Goal: Task Accomplishment & Management: Manage account settings

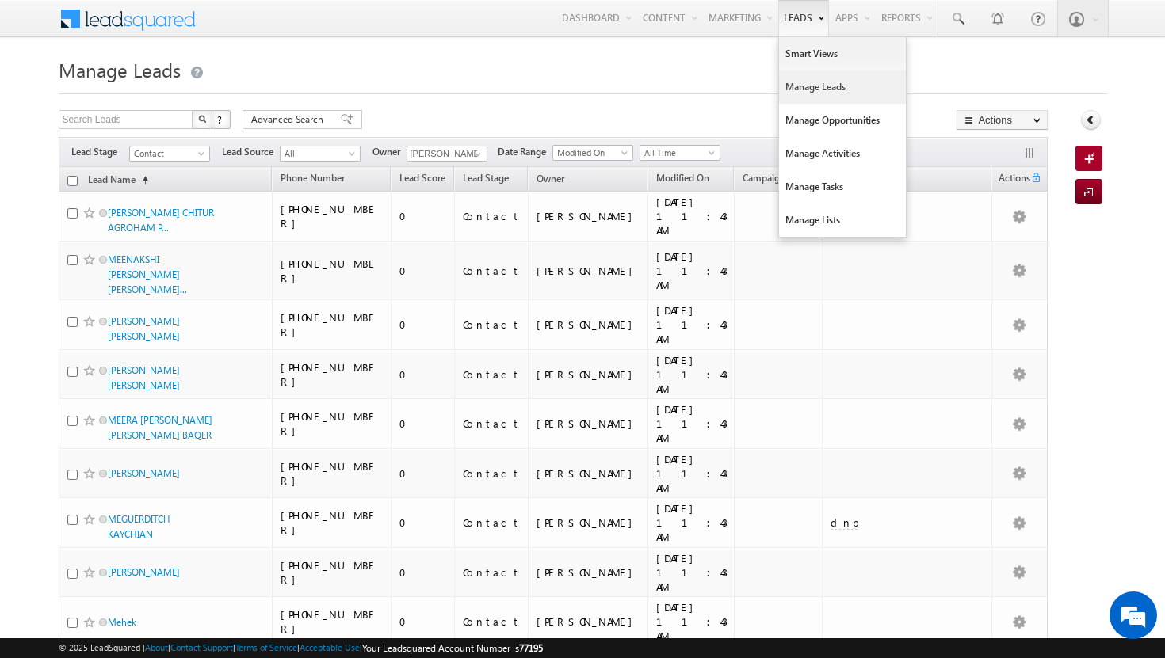
click at [797, 85] on link "Manage Leads" at bounding box center [842, 87] width 127 height 33
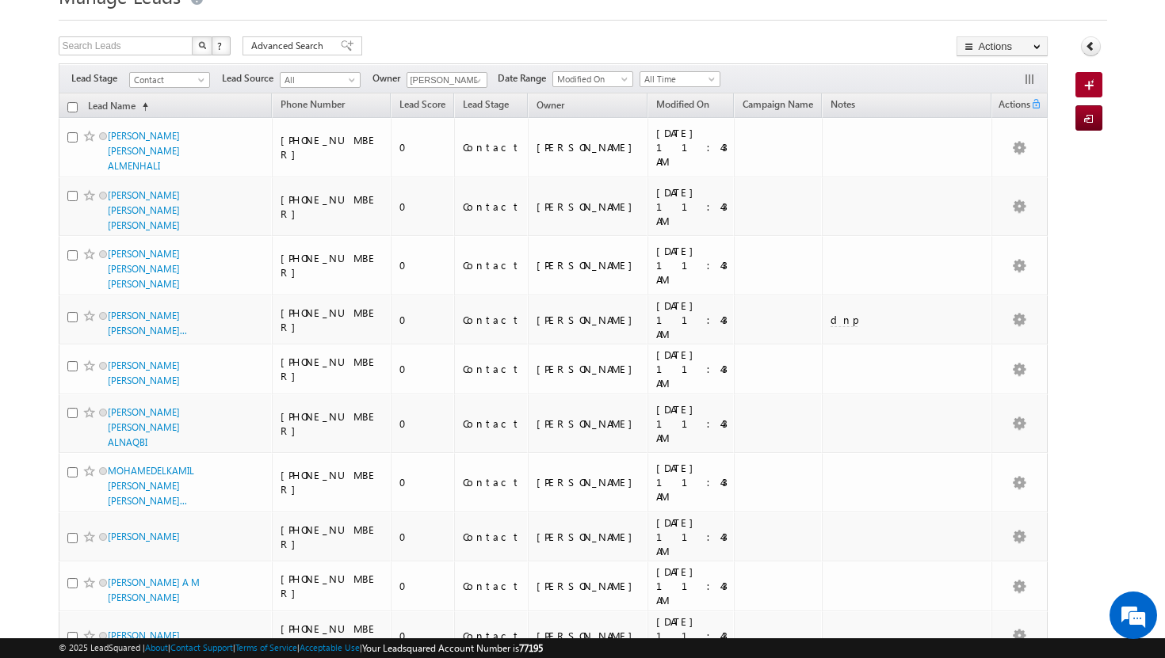
scroll to position [48, 0]
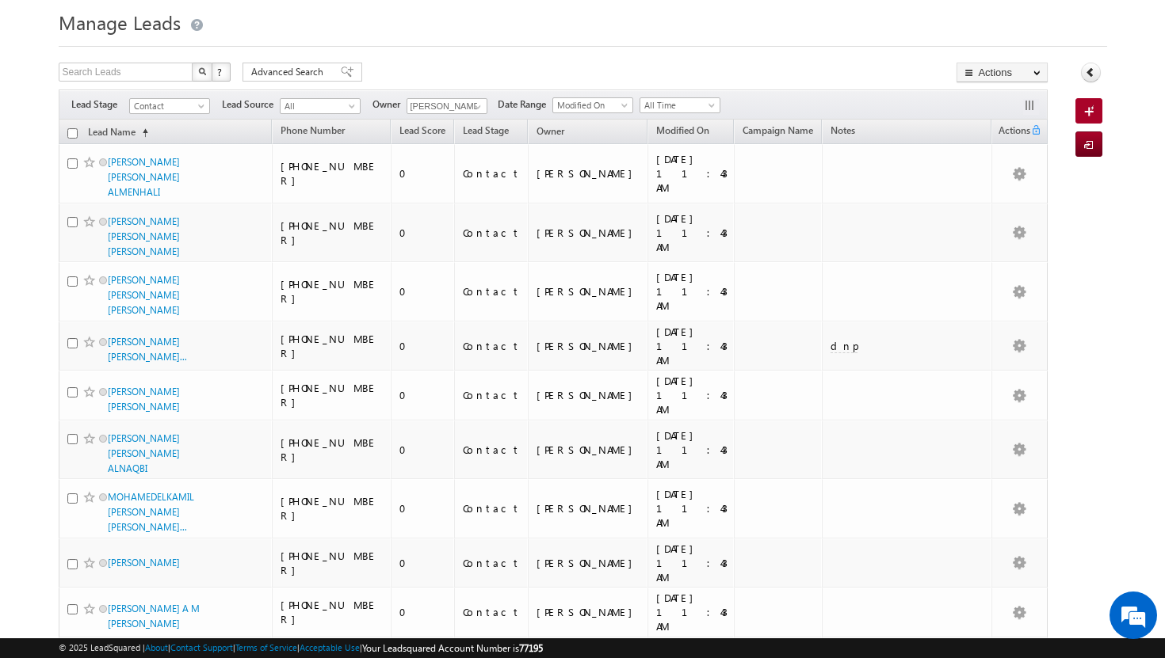
click at [71, 130] on input "checkbox" at bounding box center [72, 133] width 10 height 10
checkbox input "true"
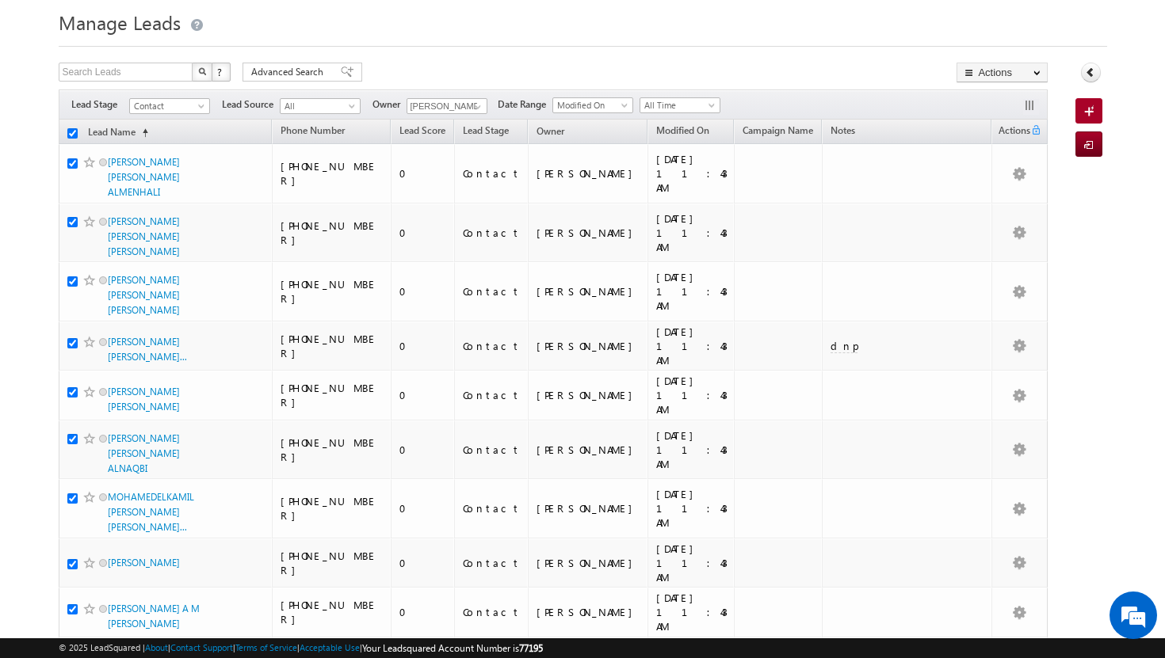
checkbox input "true"
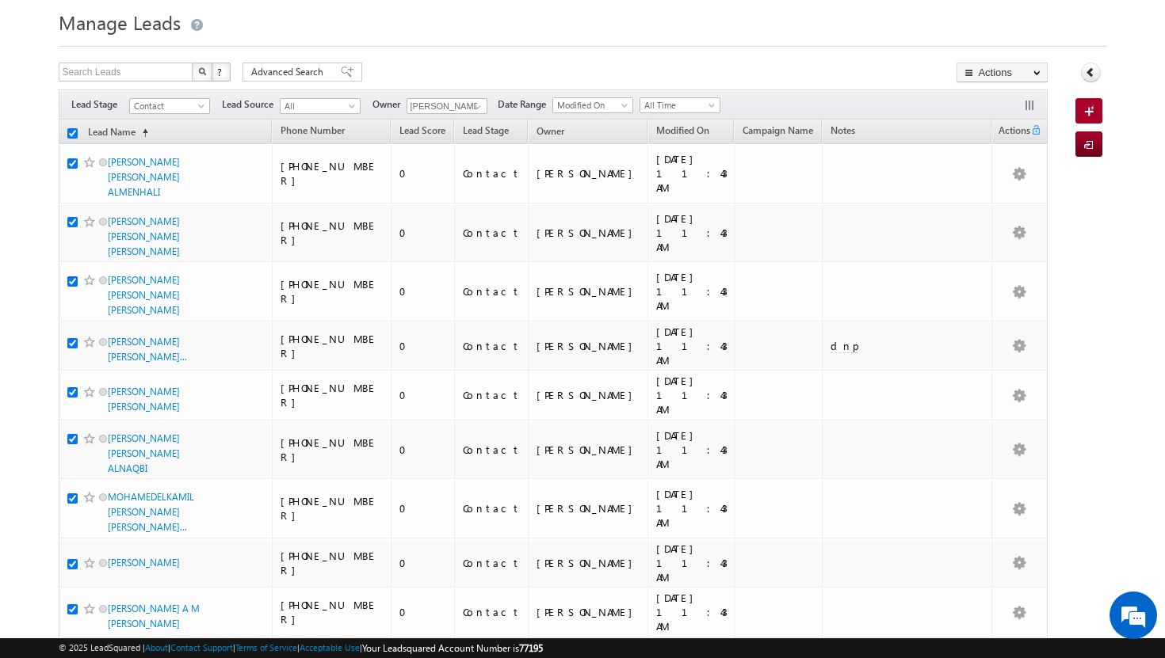
checkbox input "true"
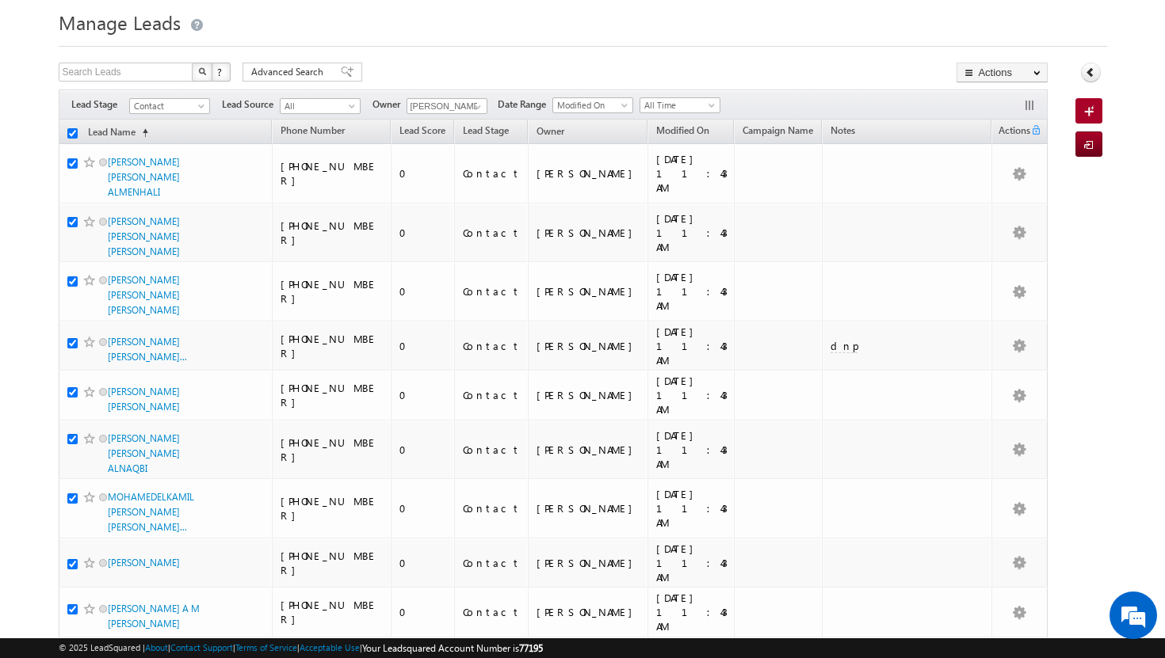
checkbox input "true"
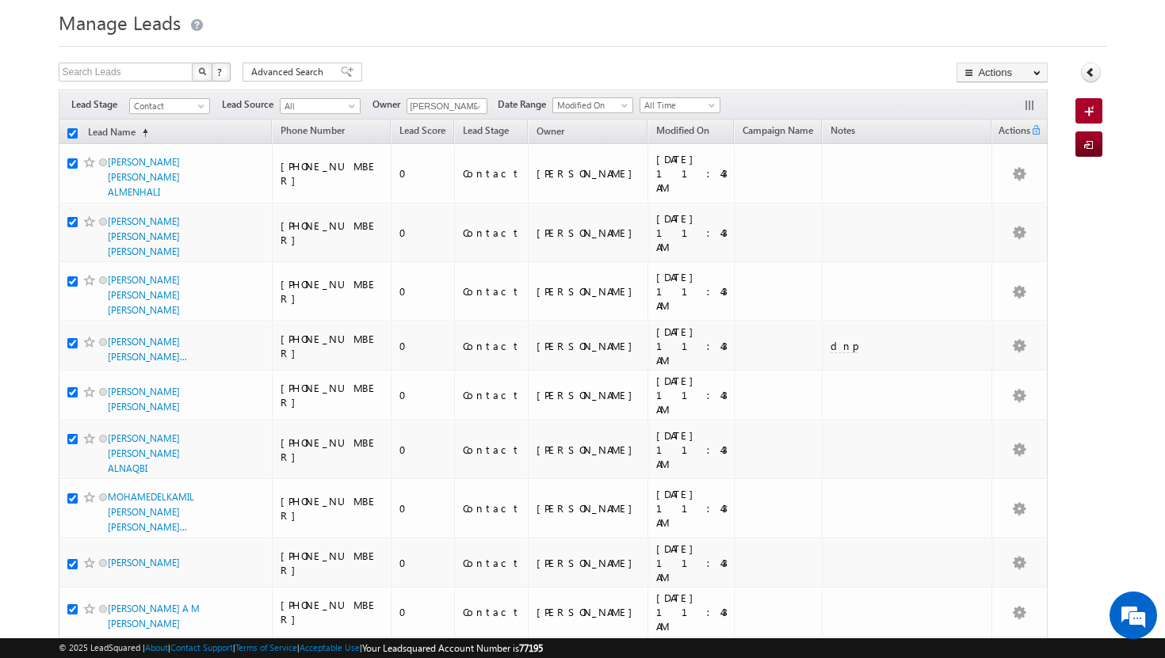
checkbox input "true"
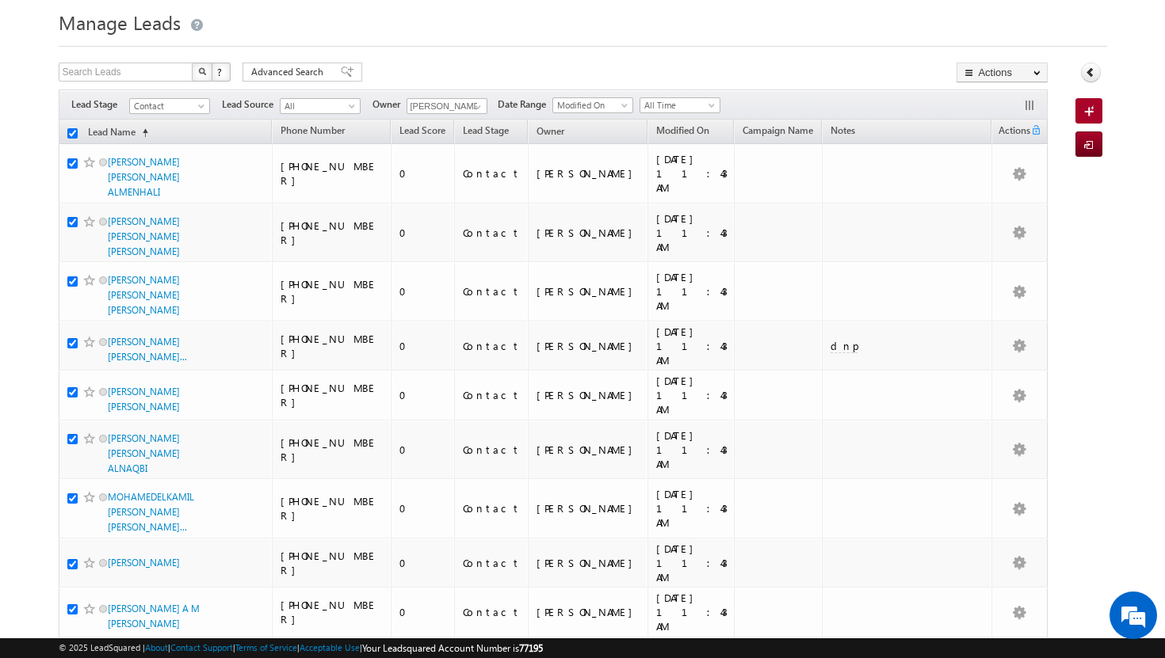
checkbox input "true"
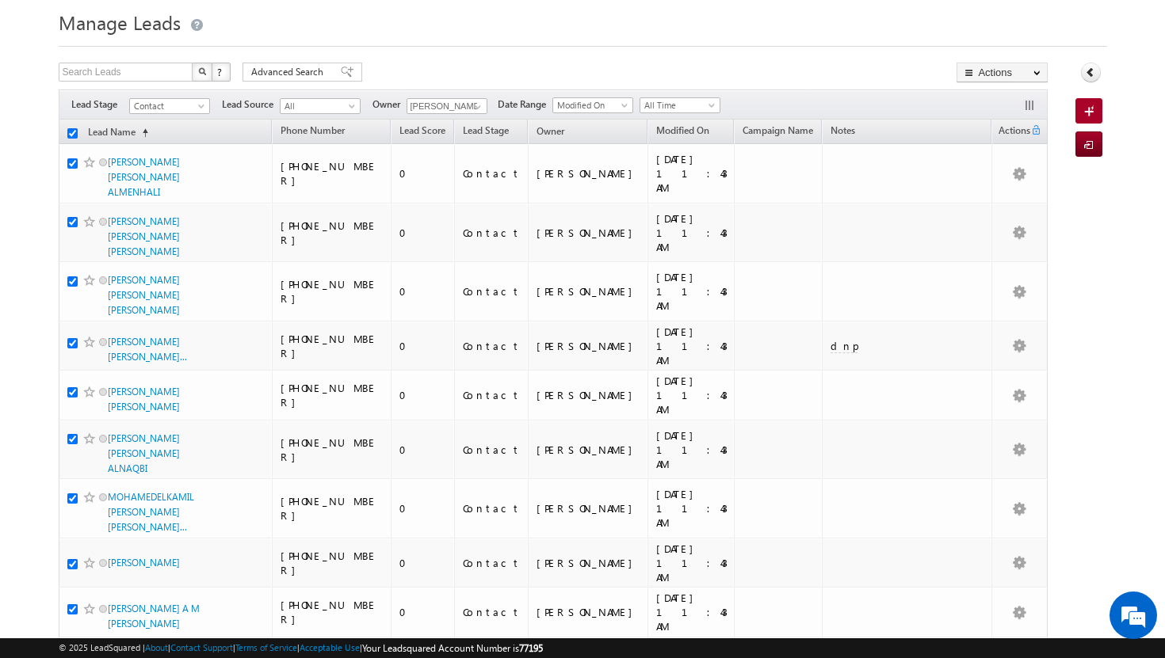
checkbox input "true"
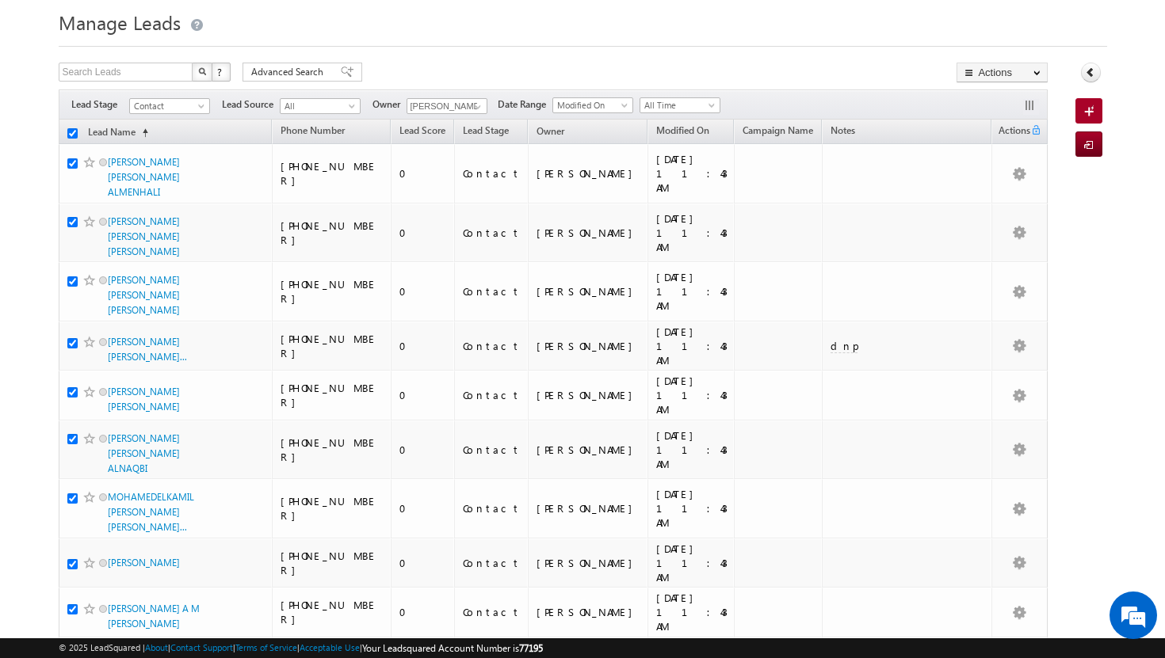
checkbox input "true"
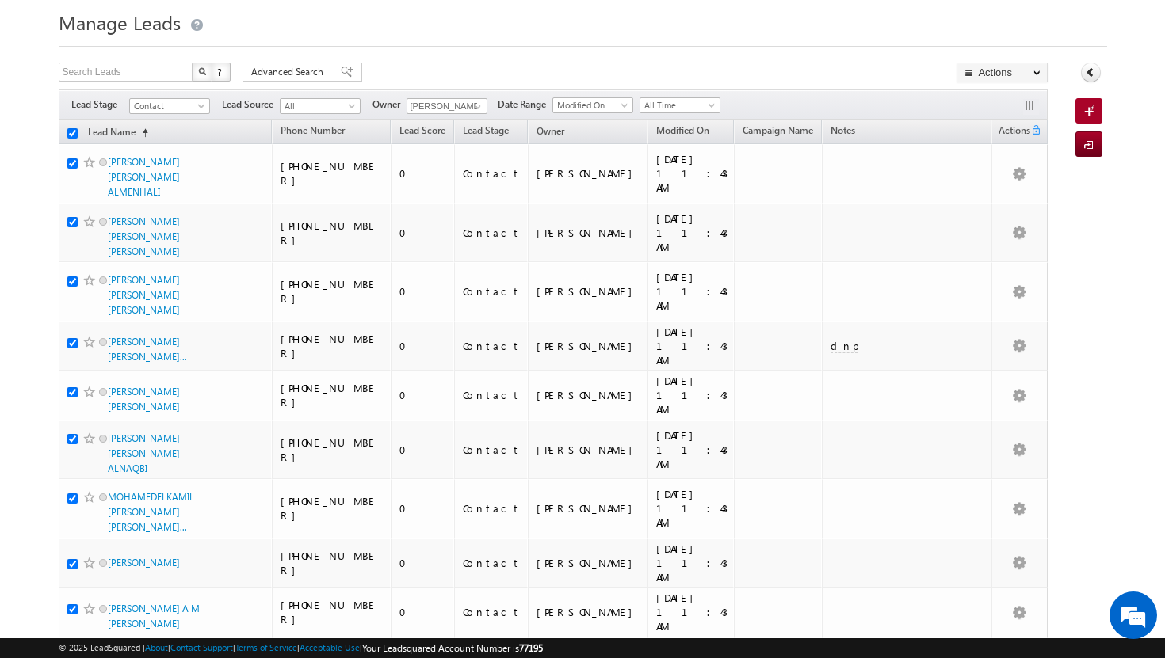
checkbox input "true"
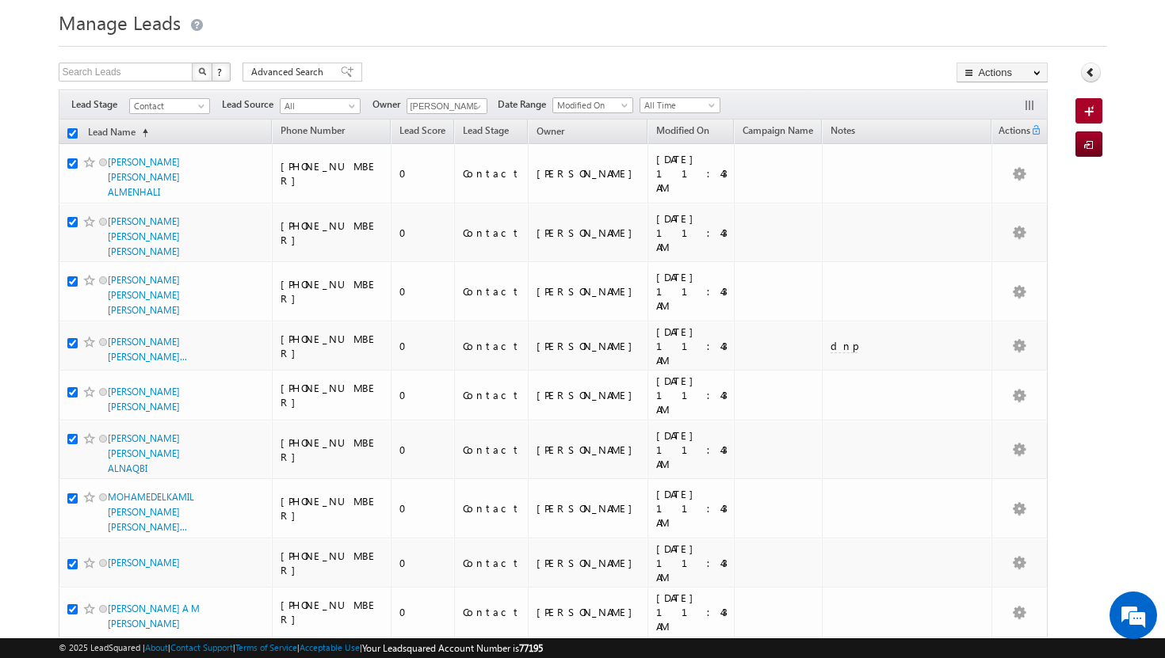
checkbox input "true"
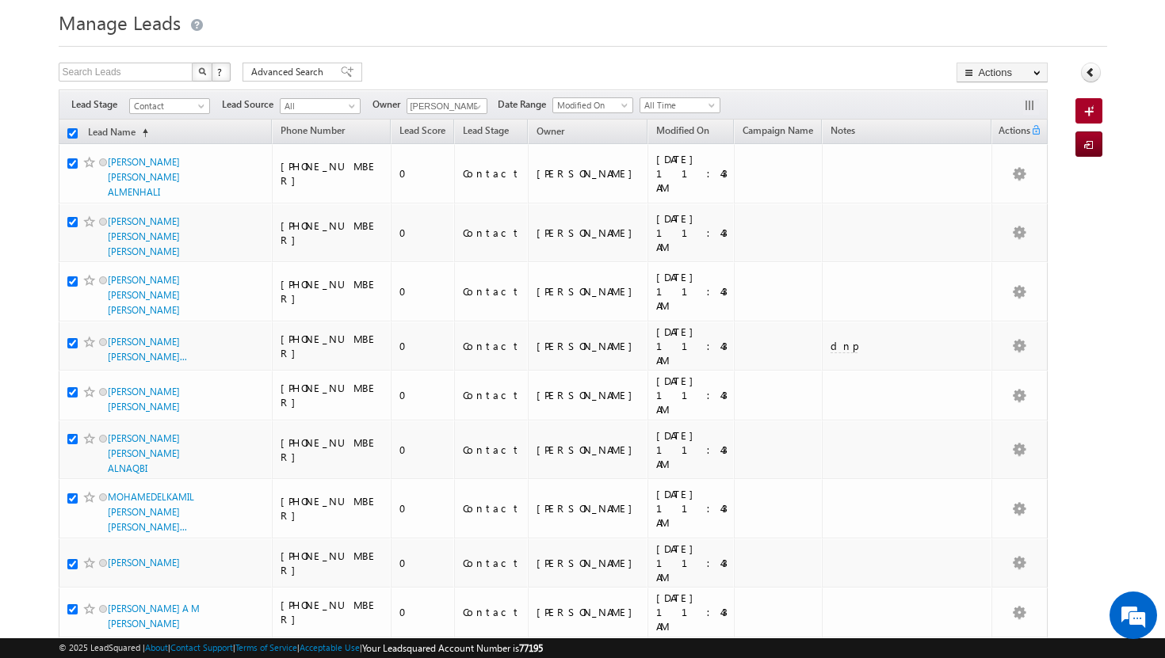
checkbox input "true"
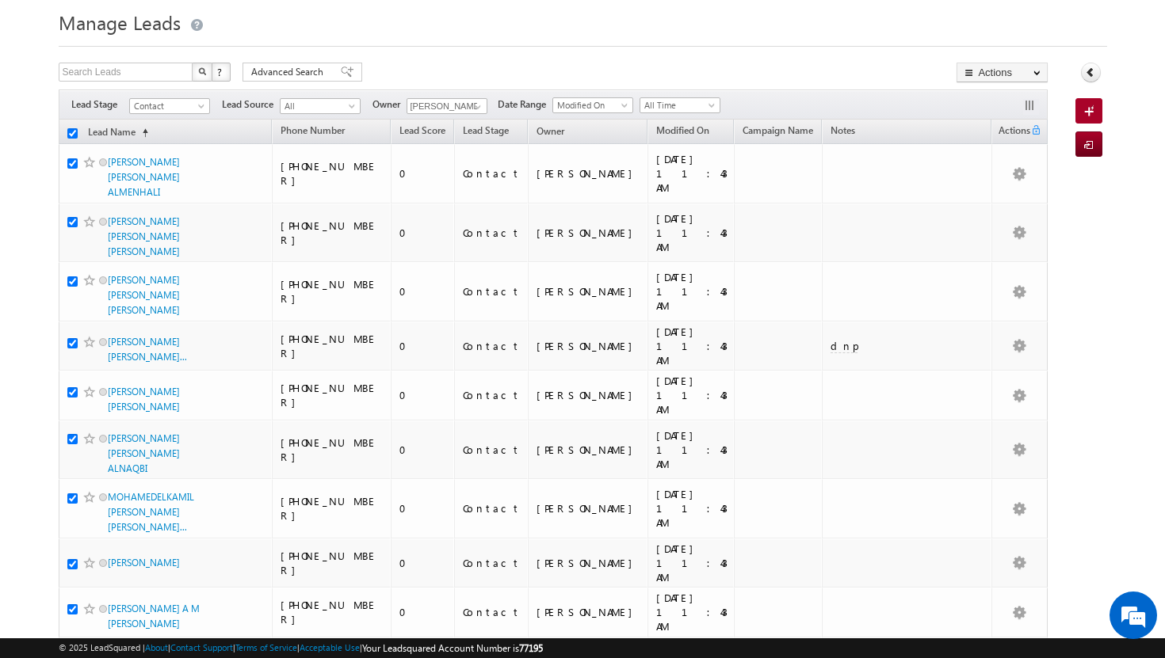
checkbox input "true"
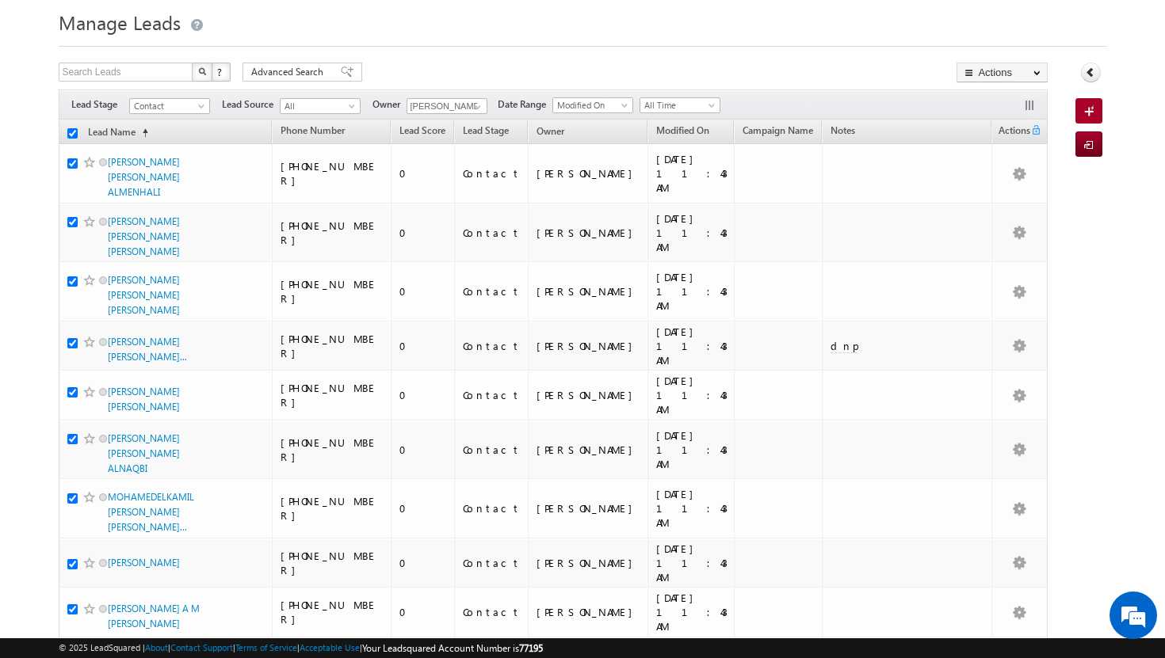
checkbox input "true"
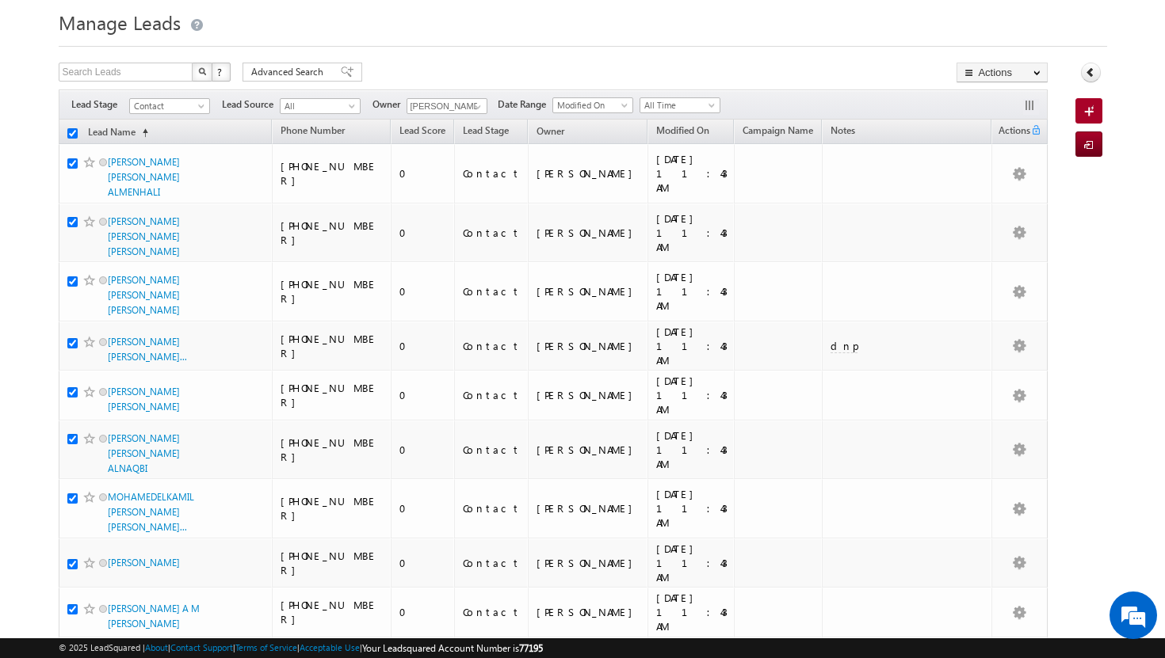
checkbox input "true"
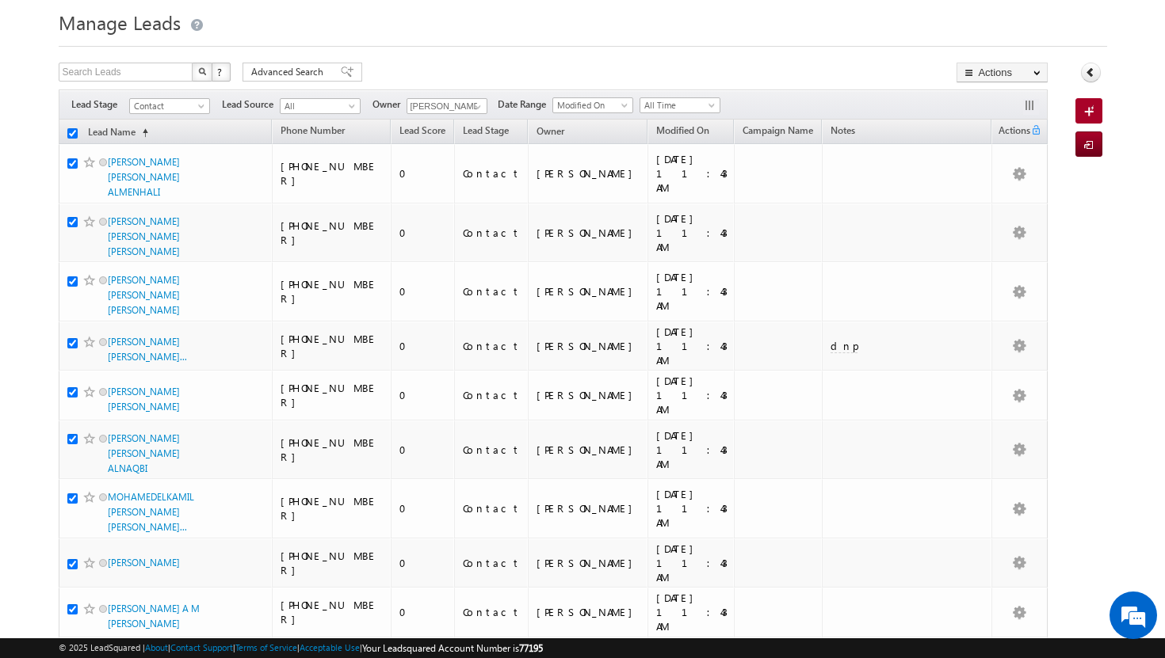
checkbox input "true"
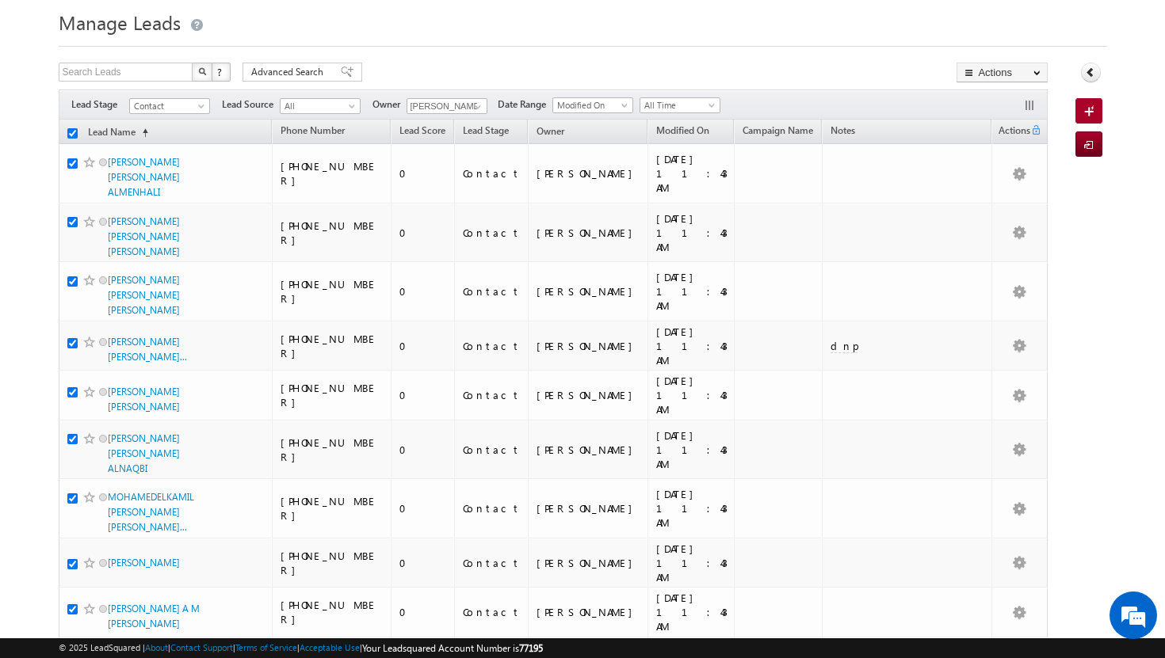
checkbox input "true"
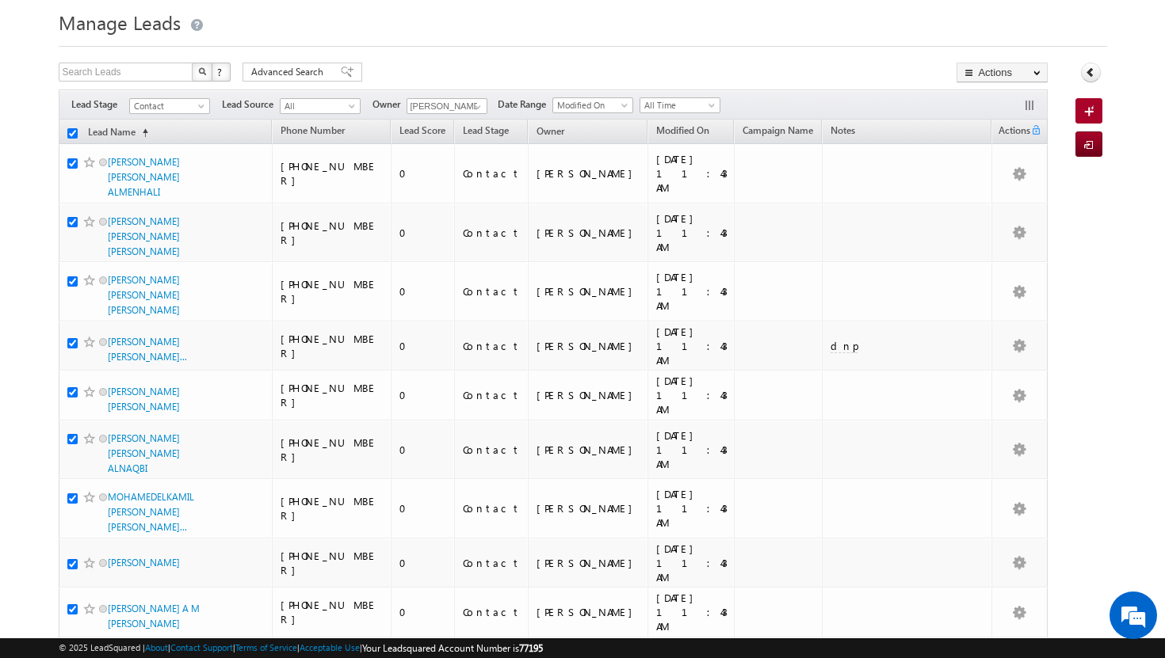
checkbox input "true"
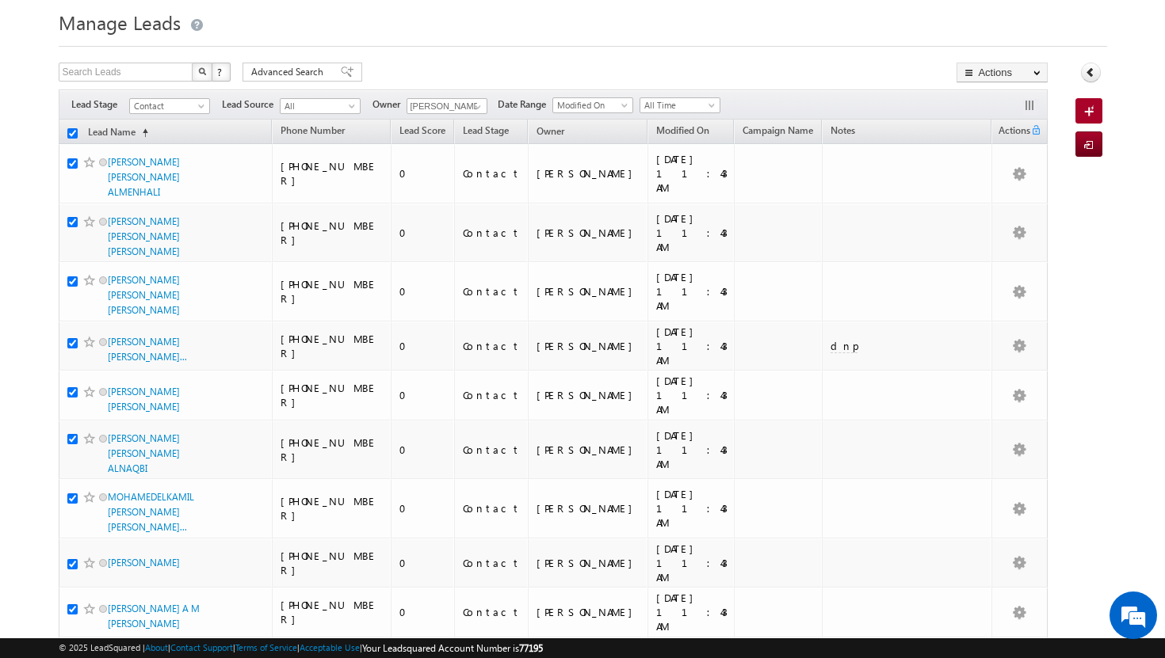
checkbox input "true"
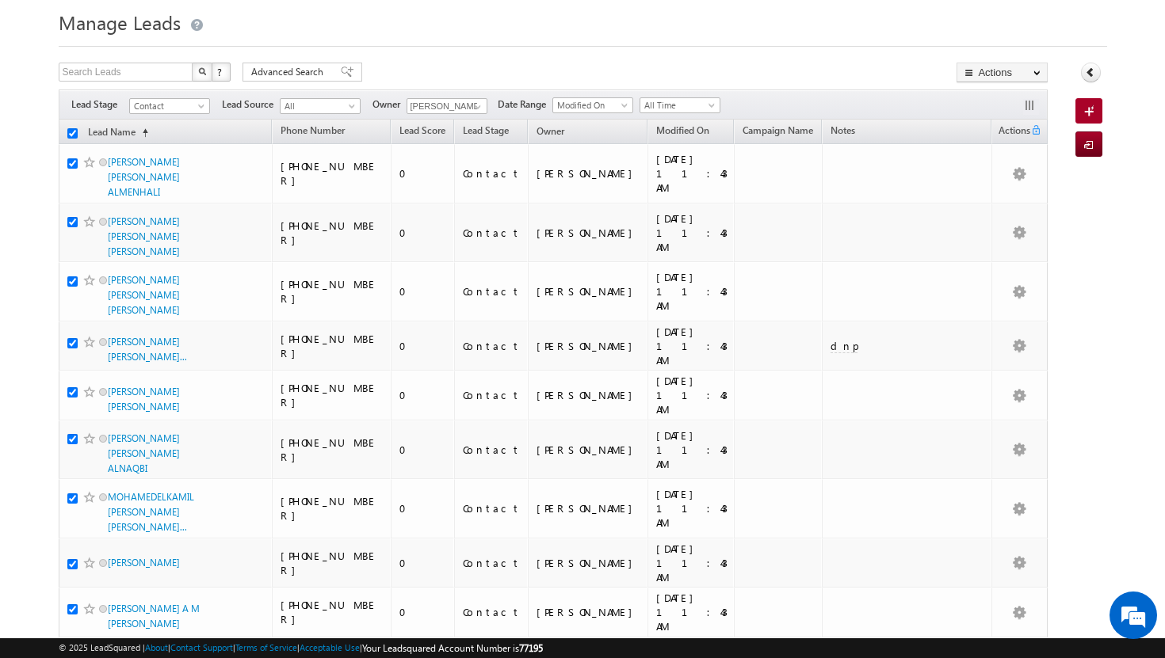
checkbox input "true"
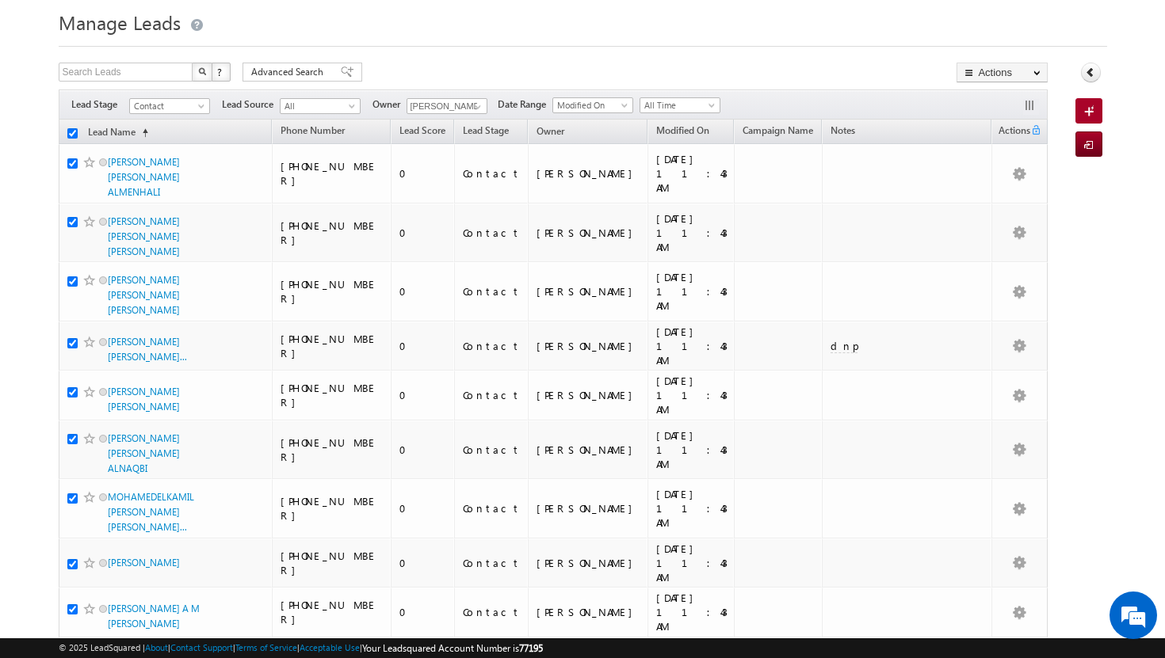
checkbox input "true"
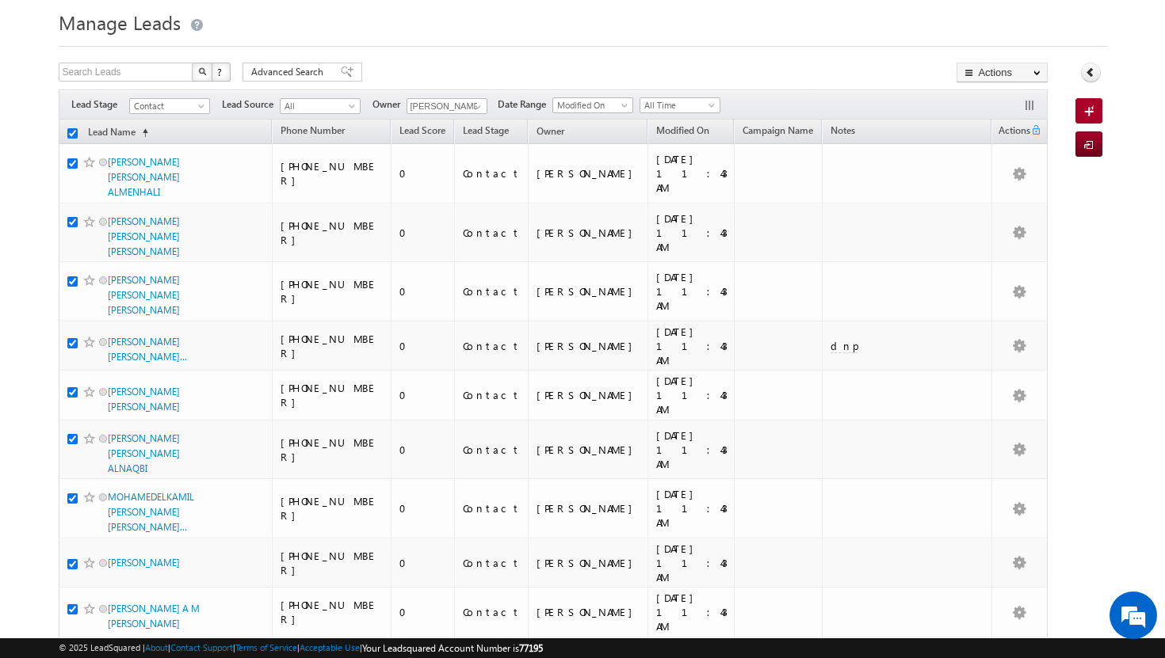
checkbox input "true"
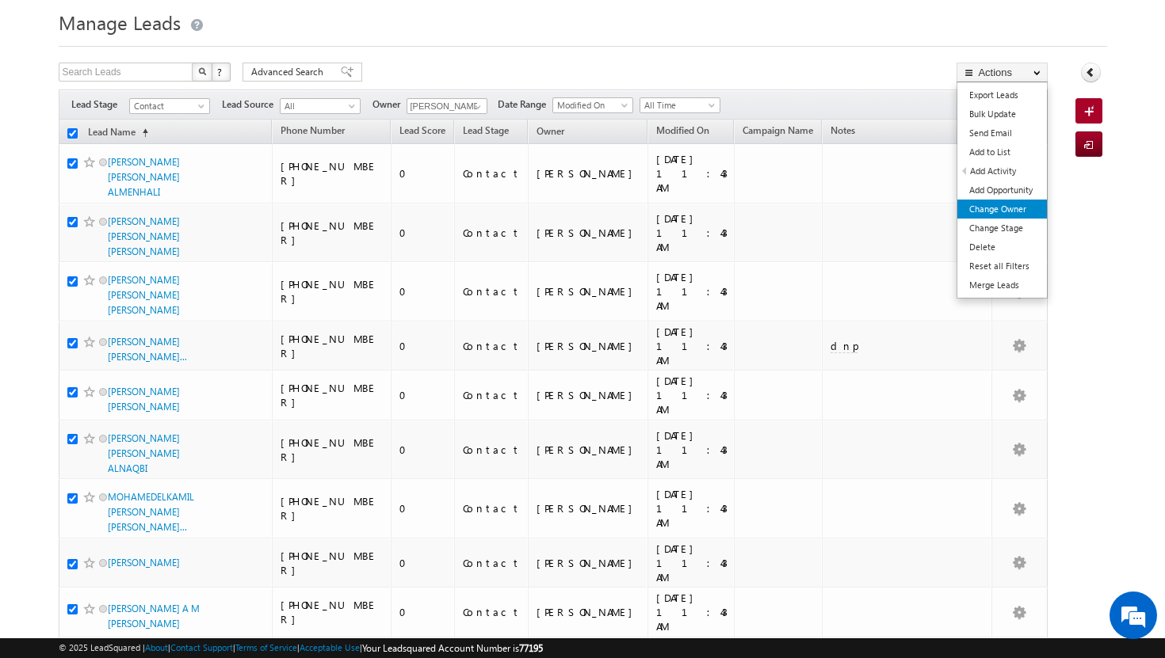
click at [1032, 204] on link "Change Owner" at bounding box center [1002, 209] width 90 height 19
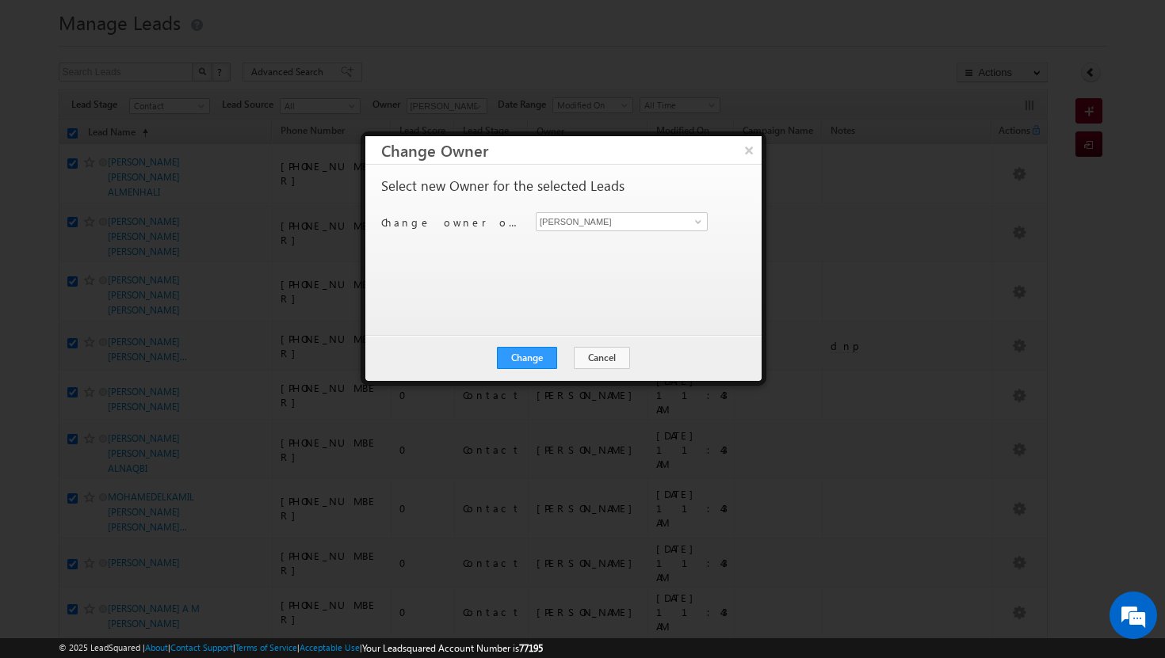
scroll to position [0, 0]
click at [697, 219] on span at bounding box center [698, 222] width 13 height 13
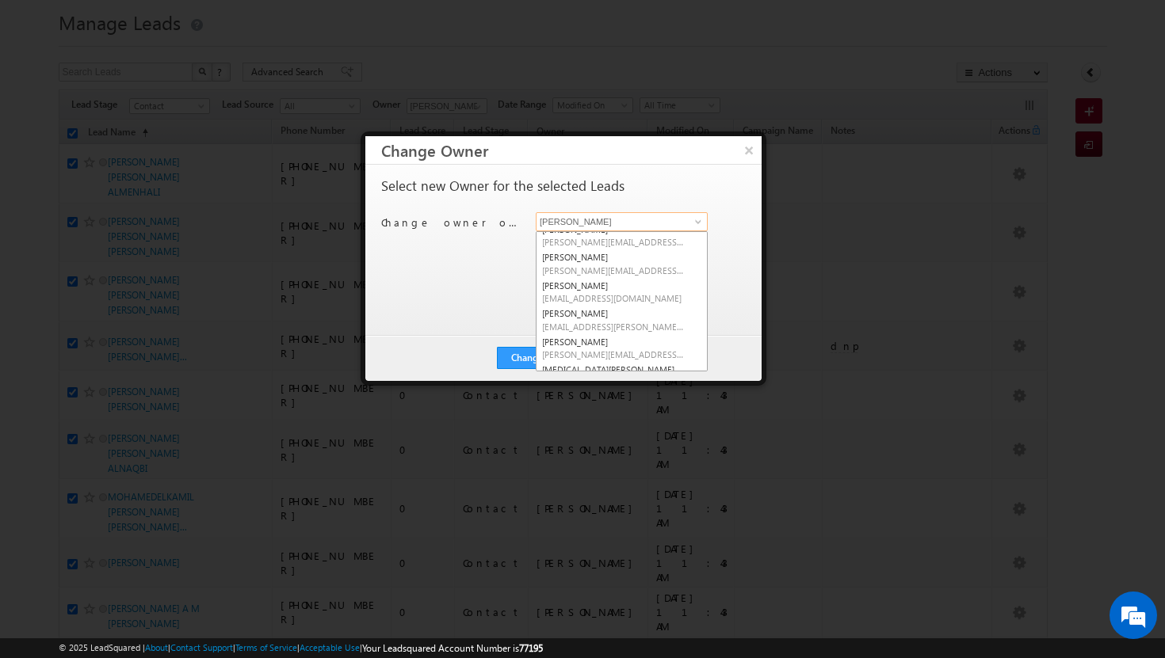
scroll to position [69, 0]
click at [632, 325] on span "[EMAIL_ADDRESS][PERSON_NAME][DOMAIN_NAME]" at bounding box center [613, 325] width 143 height 12
type input "[PERSON_NAME]"
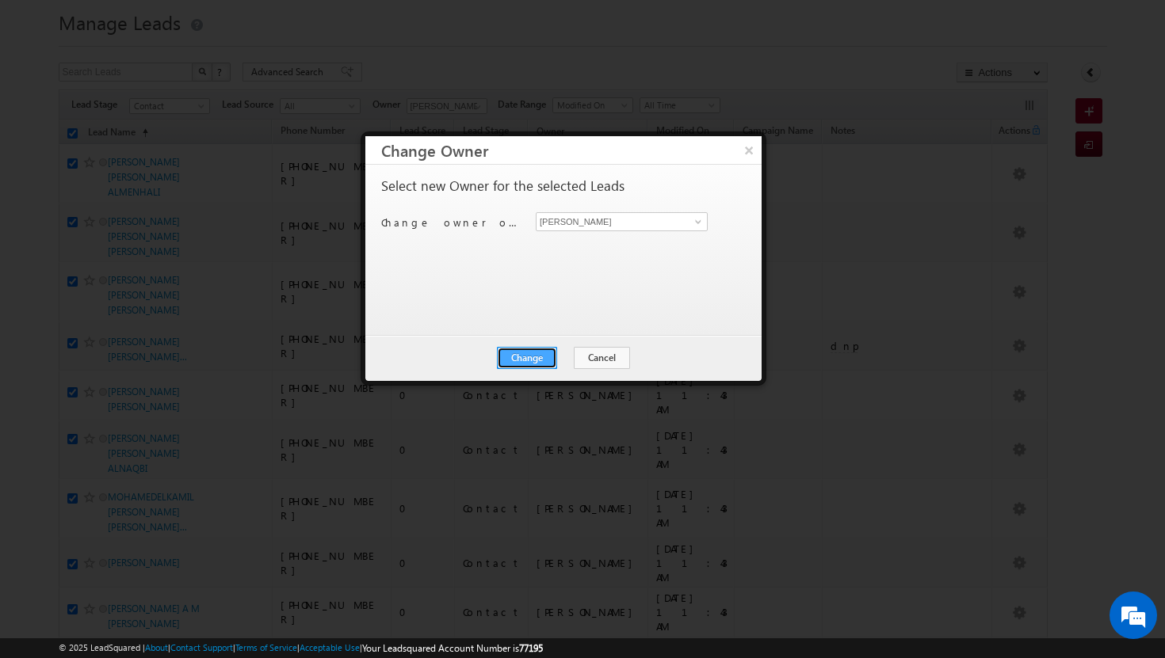
click at [547, 359] on button "Change" at bounding box center [527, 358] width 60 height 22
click at [574, 353] on button "Close" at bounding box center [565, 358] width 51 height 22
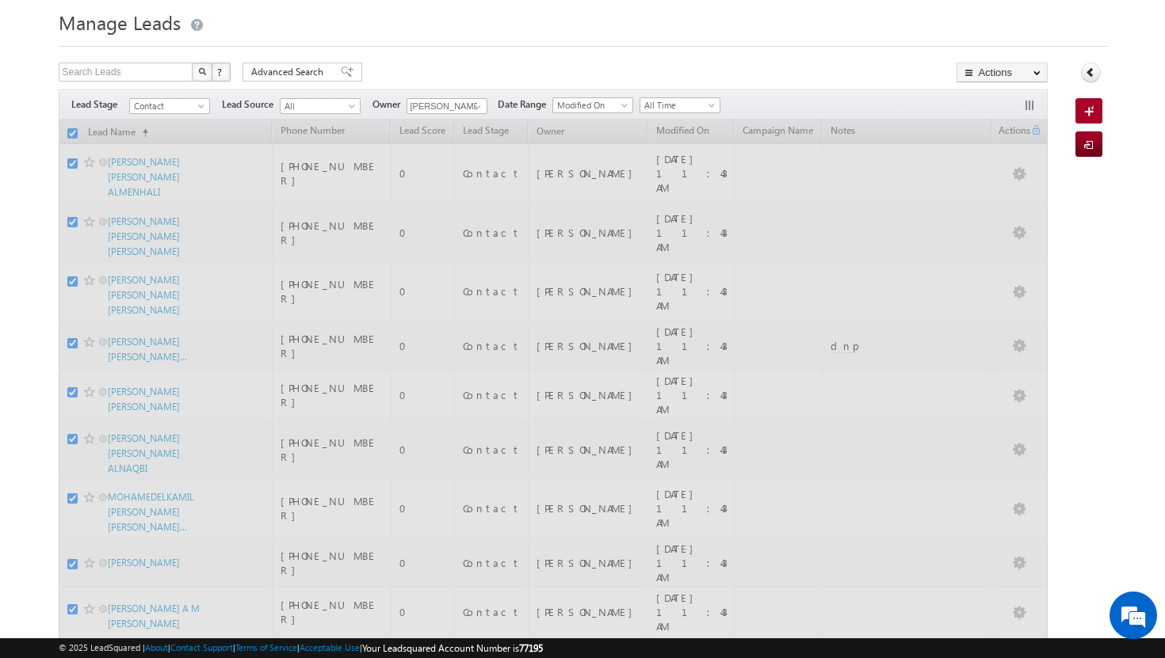
checkbox input "false"
